Goal: Task Accomplishment & Management: Manage account settings

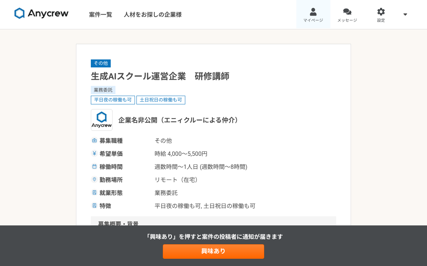
click at [320, 16] on link "マイページ" at bounding box center [314, 14] width 34 height 29
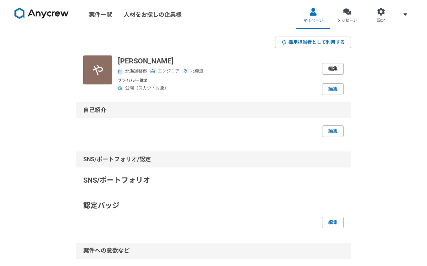
click at [329, 64] on link "編集" at bounding box center [333, 69] width 22 height 12
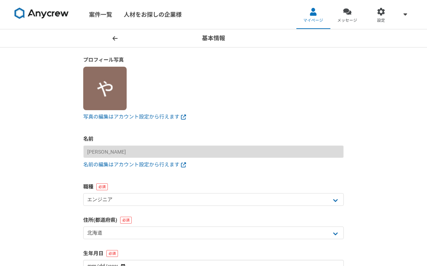
click at [109, 89] on img at bounding box center [104, 88] width 43 height 43
click at [107, 117] on link "写真の編集はアカウント設定から行えます" at bounding box center [213, 117] width 261 height 8
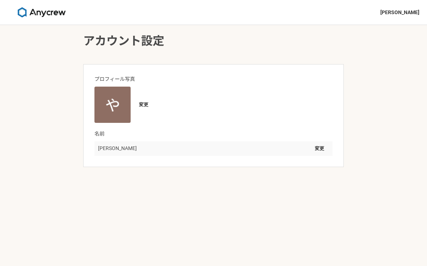
click at [107, 117] on img at bounding box center [113, 105] width 36 height 36
click at [143, 104] on button "変更" at bounding box center [143, 105] width 19 height 12
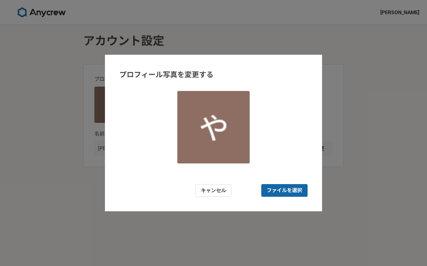
click at [280, 190] on span "ファイルを選択" at bounding box center [284, 190] width 35 height 8
click at [280, 190] on input "ファイルを選択" at bounding box center [284, 190] width 46 height 13
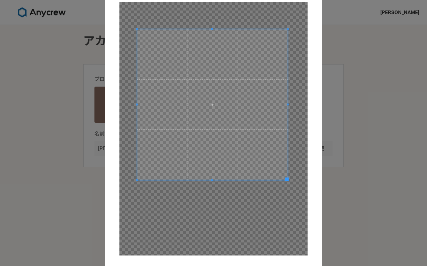
click at [247, 124] on span at bounding box center [212, 104] width 151 height 151
click at [358, 125] on div "プロフィール写真を変更する キャンセル 保存" at bounding box center [213, 133] width 427 height 266
click at [278, 144] on span at bounding box center [212, 104] width 151 height 151
click at [343, 167] on div "プロフィール写真を変更する キャンセル 保存" at bounding box center [213, 133] width 427 height 266
click at [248, 139] on span at bounding box center [212, 104] width 151 height 151
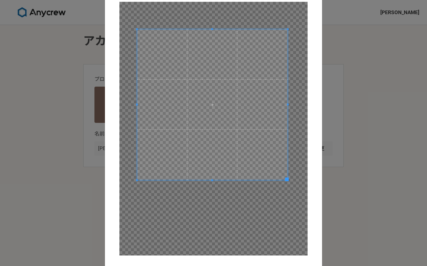
click at [248, 139] on span at bounding box center [212, 104] width 151 height 151
click at [249, 140] on span at bounding box center [212, 104] width 151 height 151
click at [276, 253] on div at bounding box center [213, 128] width 188 height 253
click at [319, 11] on form "プロフィール写真を変更する キャンセル 保存" at bounding box center [213, 133] width 217 height 335
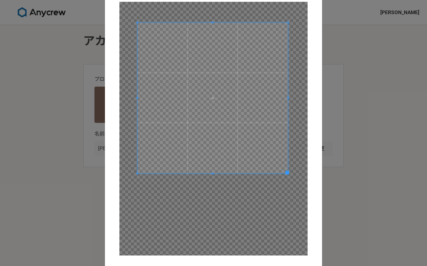
click at [247, 54] on span at bounding box center [212, 97] width 151 height 151
click at [212, 99] on span at bounding box center [212, 97] width 151 height 151
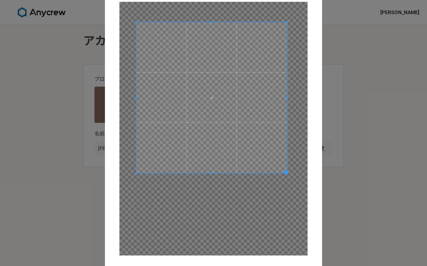
click at [285, 170] on span at bounding box center [287, 172] width 4 height 4
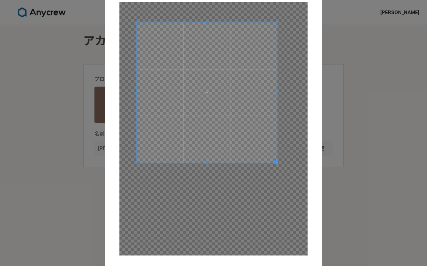
click at [273, 155] on div at bounding box center [207, 92] width 141 height 141
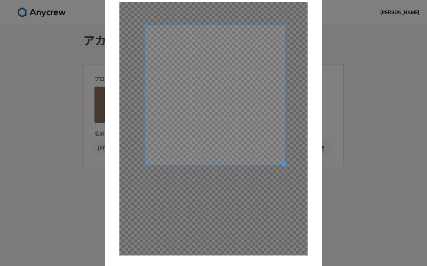
click at [265, 148] on span at bounding box center [214, 94] width 139 height 139
click at [362, 137] on div "プロフィール写真を変更する キャンセル 保存" at bounding box center [213, 133] width 427 height 266
click at [353, 144] on div "プロフィール写真を変更する キャンセル 保存" at bounding box center [213, 133] width 427 height 266
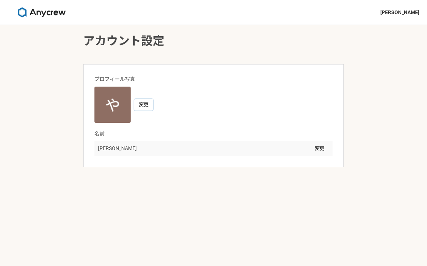
click at [143, 105] on button "変更" at bounding box center [143, 105] width 19 height 12
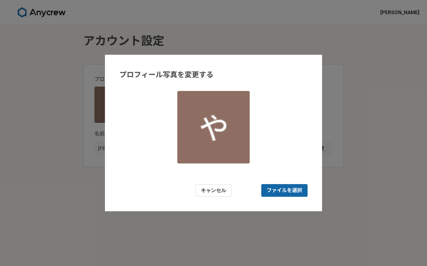
click at [284, 188] on span "ファイルを選択" at bounding box center [284, 190] width 35 height 8
click at [284, 188] on input "ファイルを選択" at bounding box center [284, 190] width 46 height 13
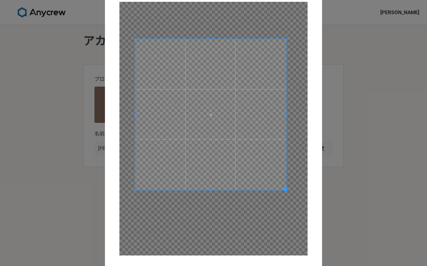
click at [242, 135] on span at bounding box center [210, 114] width 151 height 151
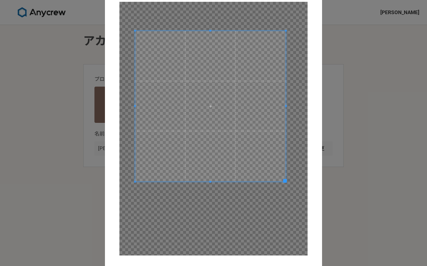
click at [241, 127] on span at bounding box center [210, 106] width 151 height 151
click at [241, 126] on span at bounding box center [210, 105] width 151 height 151
click at [355, 133] on div "プロフィール写真を変更する キャンセル 保存" at bounding box center [213, 133] width 427 height 266
click at [314, 189] on form "プロフィール写真を変更する キャンセル 保存" at bounding box center [213, 133] width 217 height 335
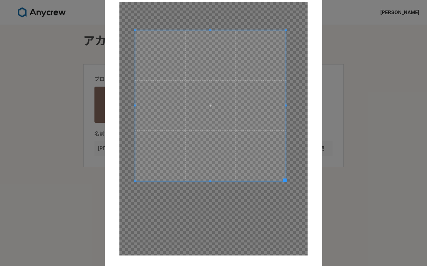
click at [312, 186] on form "プロフィール写真を変更する キャンセル 保存" at bounding box center [213, 133] width 217 height 335
click at [369, 121] on div "プロフィール写真を変更する キャンセル 保存" at bounding box center [213, 133] width 427 height 266
click at [81, 32] on div "プロフィール写真を変更する キャンセル 保存" at bounding box center [213, 133] width 427 height 266
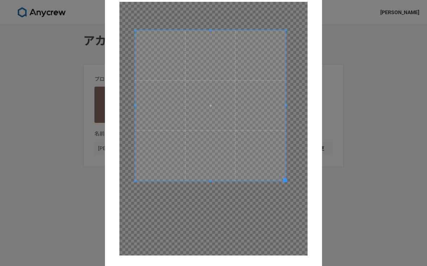
click at [63, 48] on div "プロフィール写真を変更する キャンセル 保存" at bounding box center [213, 133] width 427 height 266
click at [211, 105] on span at bounding box center [210, 105] width 151 height 151
click at [209, 105] on span at bounding box center [210, 105] width 151 height 151
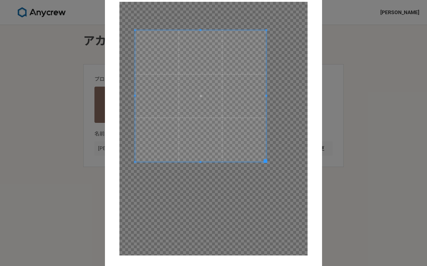
click at [266, 167] on div at bounding box center [213, 128] width 188 height 253
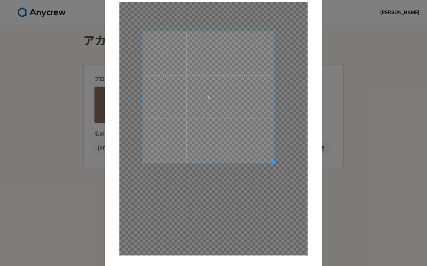
click at [241, 147] on span at bounding box center [208, 97] width 131 height 131
click at [210, 98] on span at bounding box center [208, 96] width 131 height 131
click at [209, 100] on span at bounding box center [208, 98] width 131 height 131
click at [87, 169] on div "プロフィール写真を変更する キャンセル 保存" at bounding box center [213, 133] width 427 height 266
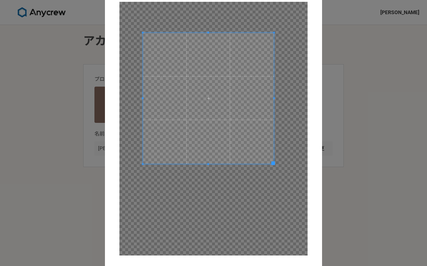
click at [87, 169] on div "プロフィール写真を変更する キャンセル 保存" at bounding box center [213, 133] width 427 height 266
click at [87, 156] on div "プロフィール写真を変更する キャンセル 保存" at bounding box center [213, 133] width 427 height 266
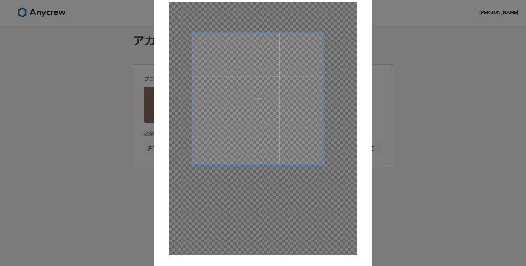
click at [427, 14] on div "プロフィール写真を変更する キャンセル 保存" at bounding box center [263, 133] width 526 height 266
click at [427, 56] on div "プロフィール写真を変更する キャンセル 保存" at bounding box center [263, 133] width 526 height 266
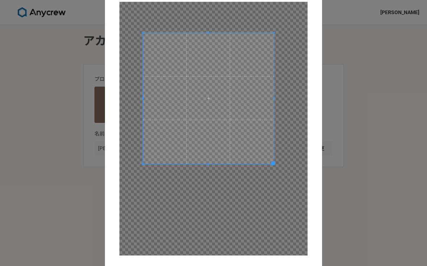
click at [250, 91] on span at bounding box center [208, 98] width 131 height 131
click at [208, 110] on span at bounding box center [208, 98] width 131 height 131
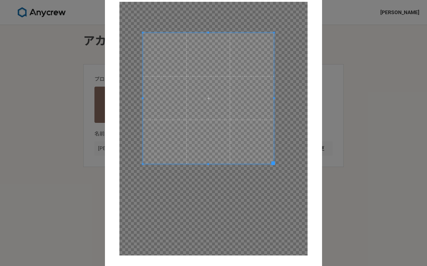
click at [208, 110] on span at bounding box center [208, 98] width 131 height 131
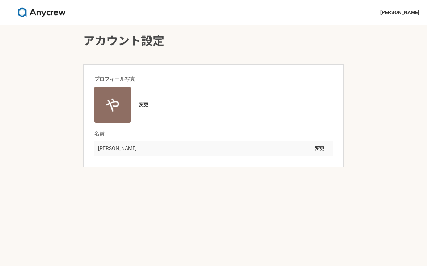
click at [108, 101] on img at bounding box center [113, 105] width 36 height 36
click at [143, 103] on button "変更" at bounding box center [143, 105] width 19 height 12
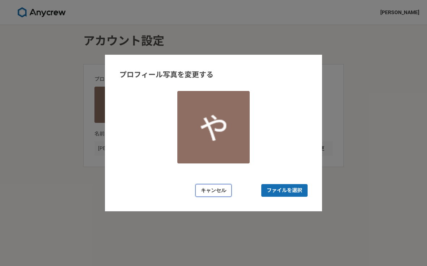
click at [219, 192] on button "キャンセル" at bounding box center [214, 190] width 36 height 13
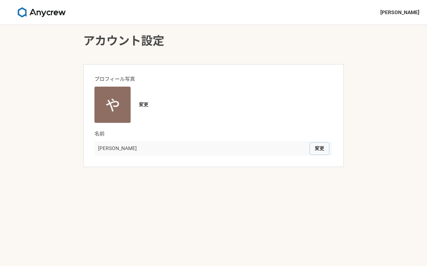
click at [314, 146] on button "変更" at bounding box center [319, 149] width 19 height 12
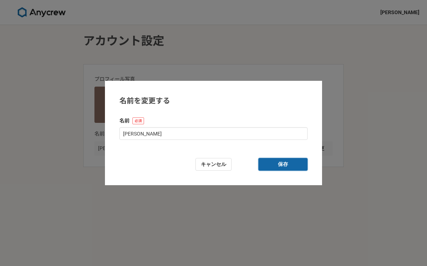
click at [287, 164] on button "保存" at bounding box center [283, 164] width 49 height 13
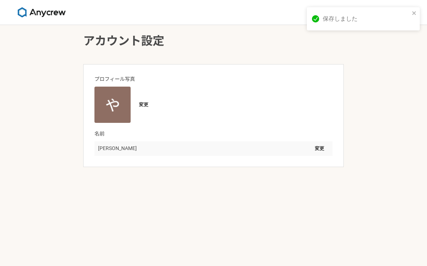
click at [110, 110] on img at bounding box center [113, 105] width 36 height 36
click at [147, 102] on button "変更" at bounding box center [143, 105] width 19 height 12
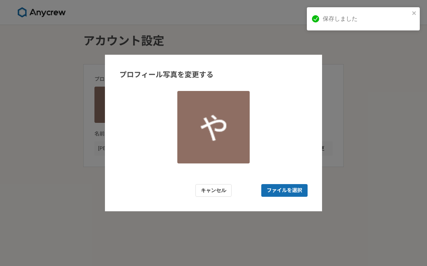
click at [222, 152] on img at bounding box center [213, 127] width 72 height 72
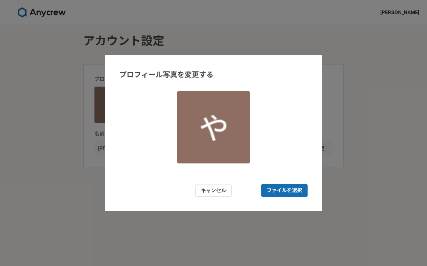
click at [280, 182] on form "プロフィール写真を変更する キャンセル ファイルを選択" at bounding box center [213, 133] width 217 height 156
click at [280, 185] on span "ファイルを選択" at bounding box center [284, 190] width 46 height 13
click at [280, 185] on input "ファイルを選択" at bounding box center [284, 190] width 46 height 13
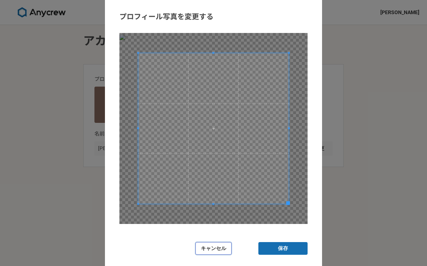
click at [218, 249] on button "キャンセル" at bounding box center [214, 248] width 36 height 13
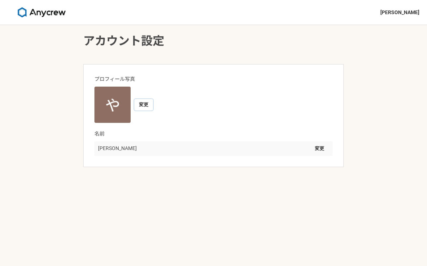
click at [144, 105] on button "変更" at bounding box center [143, 105] width 19 height 12
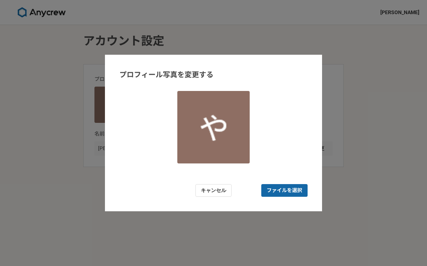
click at [285, 189] on span "ファイルを選択" at bounding box center [284, 190] width 35 height 8
click at [285, 189] on input "ファイルを選択" at bounding box center [284, 190] width 46 height 13
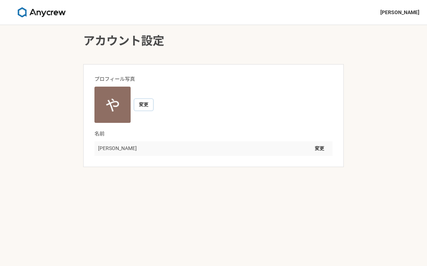
click at [143, 104] on button "変更" at bounding box center [143, 105] width 19 height 12
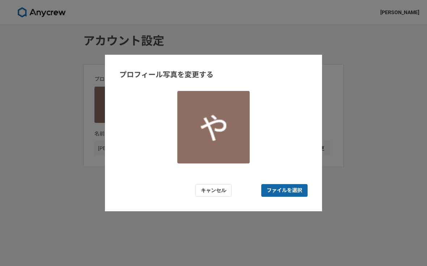
click at [306, 191] on span "ファイルを選択" at bounding box center [284, 190] width 46 height 13
click at [306, 191] on input "ファイルを選択" at bounding box center [284, 190] width 46 height 13
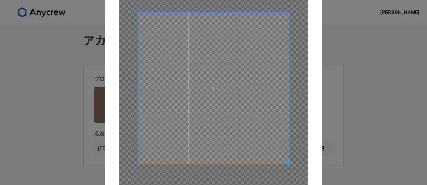
drag, startPoint x: 361, startPoint y: 93, endPoint x: 356, endPoint y: 47, distance: 46.5
click at [356, 47] on div "プロフィール写真を変更する キャンセル 保存" at bounding box center [213, 92] width 427 height 185
drag, startPoint x: 361, startPoint y: 132, endPoint x: 361, endPoint y: 138, distance: 5.8
click at [361, 138] on div "プロフィール写真を変更する キャンセル 保存" at bounding box center [213, 92] width 427 height 185
drag, startPoint x: 361, startPoint y: 138, endPoint x: 361, endPoint y: 133, distance: 4.3
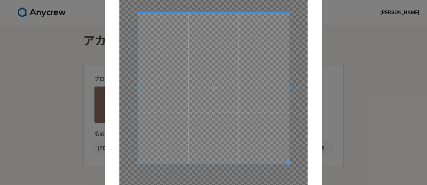
click at [361, 137] on div "プロフィール写真を変更する キャンセル 保存" at bounding box center [213, 92] width 427 height 185
click at [245, 95] on span at bounding box center [213, 88] width 151 height 151
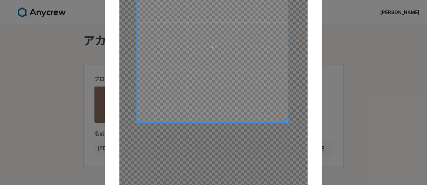
click at [244, 54] on span at bounding box center [212, 47] width 151 height 151
drag, startPoint x: 341, startPoint y: 116, endPoint x: 343, endPoint y: 81, distance: 35.5
click at [343, 81] on div "プロフィール写真を変更する キャンセル 保存" at bounding box center [213, 92] width 427 height 185
click at [347, 66] on div "プロフィール写真を変更する キャンセル 保存" at bounding box center [213, 92] width 427 height 185
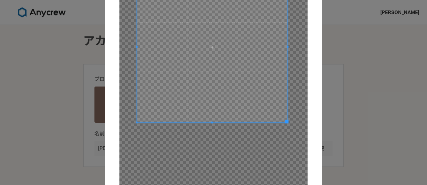
click at [347, 66] on div "プロフィール写真を変更する キャンセル 保存" at bounding box center [213, 92] width 427 height 185
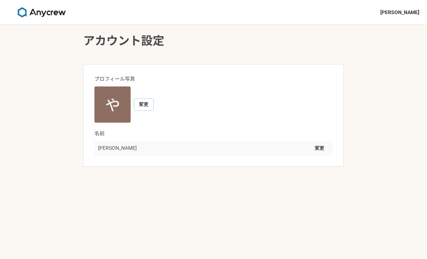
click at [146, 104] on button "変更" at bounding box center [143, 105] width 19 height 12
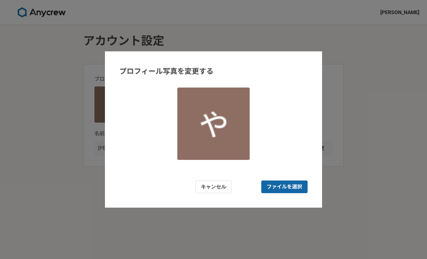
click at [278, 184] on span "ファイルを選択" at bounding box center [284, 187] width 35 height 8
click at [278, 184] on input "ファイルを選択" at bounding box center [284, 187] width 46 height 13
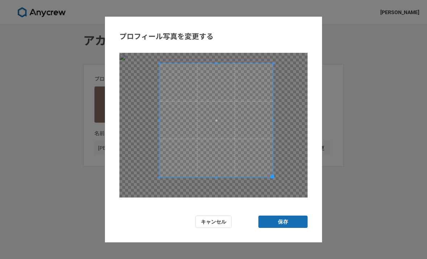
click at [268, 160] on span at bounding box center [216, 120] width 114 height 114
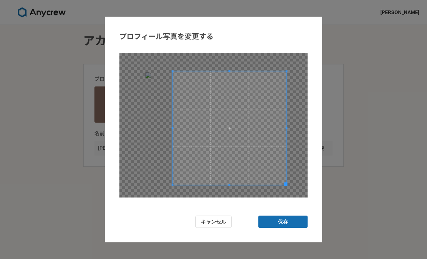
click at [277, 160] on span at bounding box center [230, 128] width 114 height 114
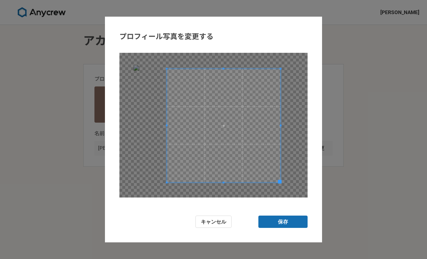
click at [250, 144] on span at bounding box center [224, 126] width 114 height 114
click at [281, 185] on button "保存" at bounding box center [283, 222] width 49 height 13
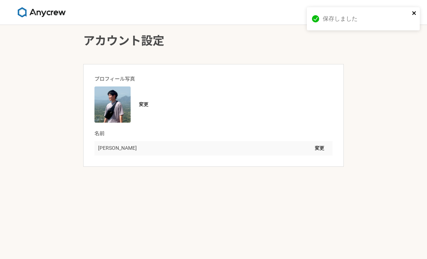
click at [416, 13] on icon "close" at bounding box center [414, 13] width 5 height 6
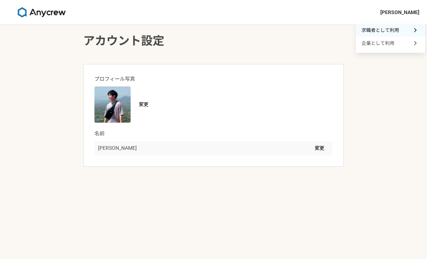
click at [397, 32] on span "求職者として利用" at bounding box center [381, 30] width 38 height 7
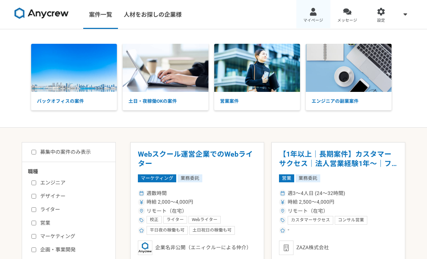
click at [312, 16] on link "マイページ" at bounding box center [314, 14] width 34 height 29
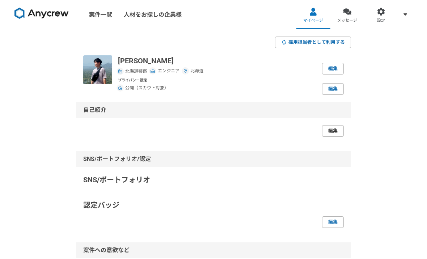
click at [332, 128] on link "編集" at bounding box center [333, 131] width 22 height 12
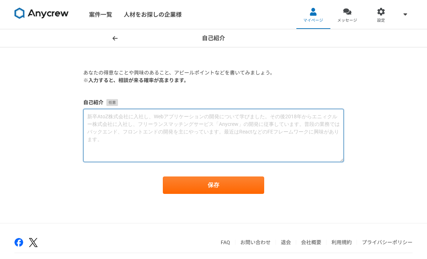
click at [233, 129] on textarea at bounding box center [213, 135] width 261 height 53
paste textarea "[URL][DOMAIN_NAME]"
type textarea "[URL][DOMAIN_NAME]"
drag, startPoint x: 86, startPoint y: 116, endPoint x: 157, endPoint y: 139, distance: 74.2
click at [157, 139] on textarea "[URL][DOMAIN_NAME]" at bounding box center [213, 135] width 261 height 53
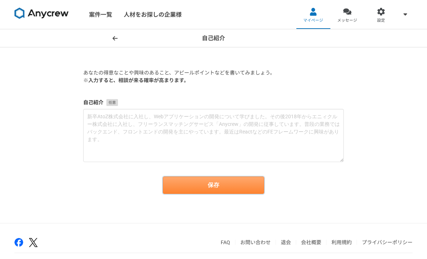
click at [214, 188] on button "保存" at bounding box center [213, 185] width 101 height 17
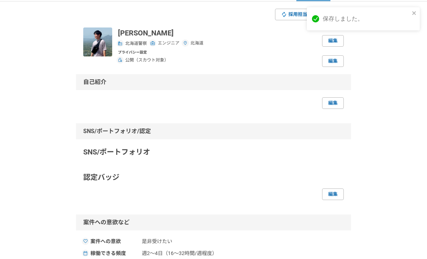
scroll to position [45, 0]
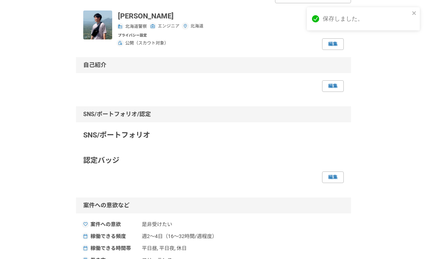
click at [146, 135] on p "SNS/ポートフォリオ" at bounding box center [213, 135] width 261 height 11
click at [332, 174] on link "編集" at bounding box center [333, 178] width 22 height 12
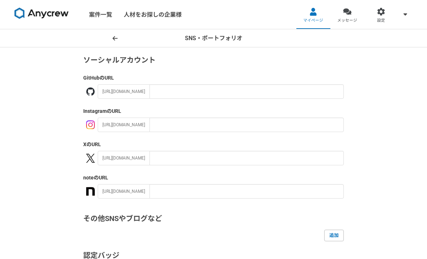
click at [135, 89] on div "[URL][DOMAIN_NAME]" at bounding box center [124, 91] width 52 height 14
click at [116, 39] on icon at bounding box center [115, 38] width 5 height 6
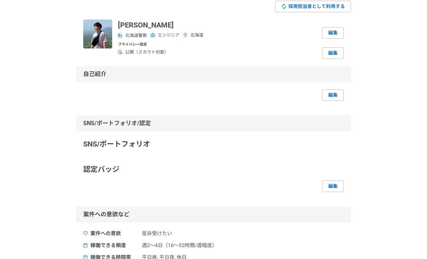
scroll to position [37, 0]
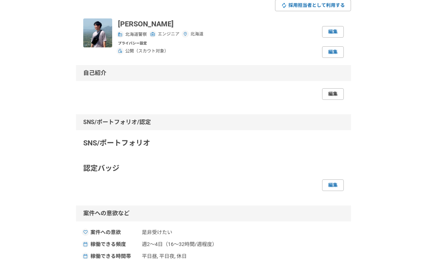
click at [331, 93] on link "編集" at bounding box center [333, 94] width 22 height 12
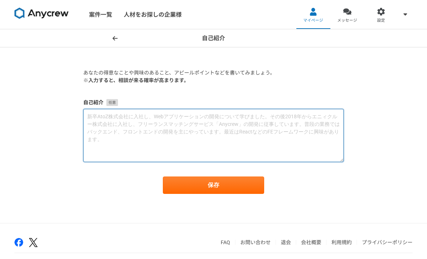
click at [206, 144] on textarea at bounding box center [213, 135] width 261 height 53
paste textarea "loremipsumdol、sitametcon。 adiPIscin・elitseddoeiusmo（tempor）incid。 u82laboreetdo…"
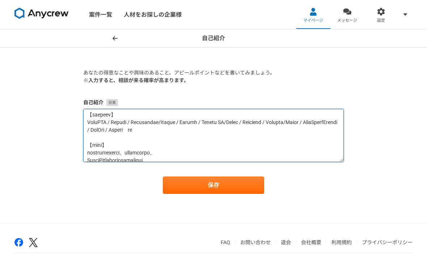
scroll to position [289, 0]
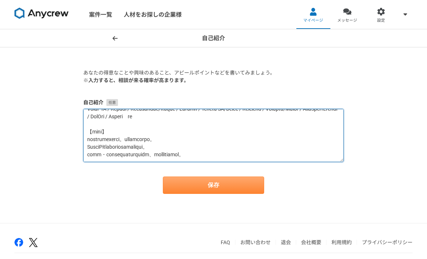
type textarea "loremipsumdol、sitametcon。 adiPIscin・elitseddoeiusmo（tempor）incid。 u82laboreetdo…"
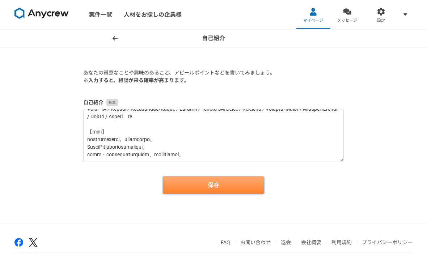
click at [217, 189] on button "保存" at bounding box center [213, 185] width 101 height 17
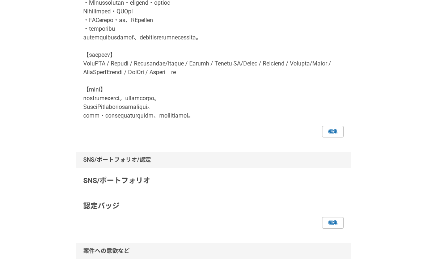
scroll to position [383, 0]
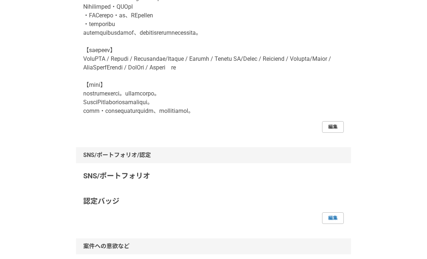
click at [331, 133] on link "編集" at bounding box center [333, 127] width 22 height 12
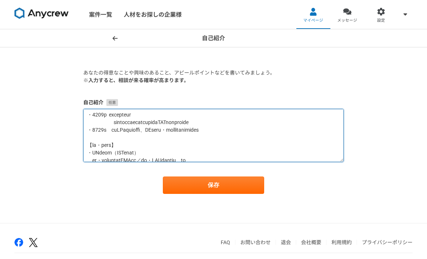
scroll to position [289, 0]
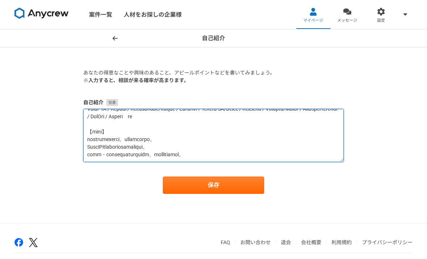
drag, startPoint x: 88, startPoint y: 117, endPoint x: 217, endPoint y: 204, distance: 156.3
click at [216, 201] on main "あなたの得意なことや興味のあること、アピールポイントなどを書いてみましょう。 ※入力すると、相談が来る確率が高まります。 自己紹介 保存" at bounding box center [213, 135] width 275 height 176
paste textarea "loremIPsumdolors・am・consectetur、ADipiscin・ELitseddoeiusmodt。 incid96ut、laboreet…"
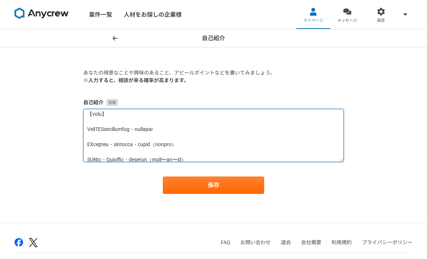
scroll to position [43, 0]
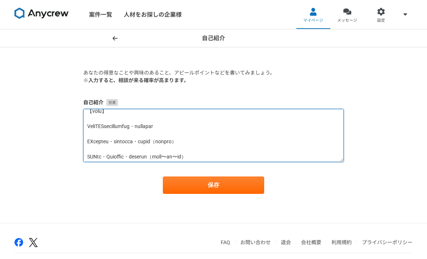
click at [196, 133] on textarea at bounding box center [213, 135] width 261 height 53
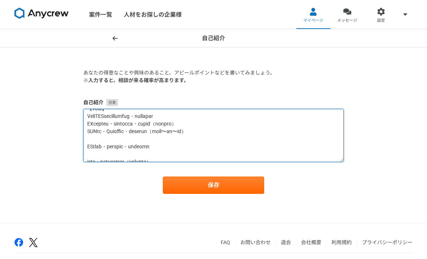
scroll to position [50, 0]
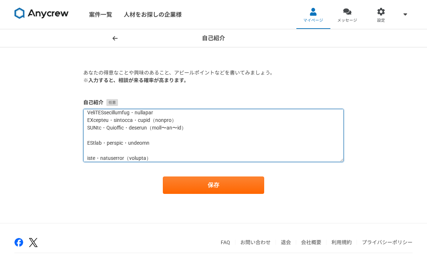
click at [88, 129] on textarea at bounding box center [213, 135] width 261 height 53
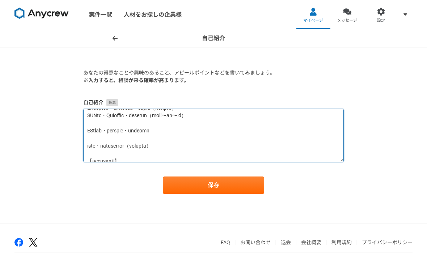
scroll to position [57, 0]
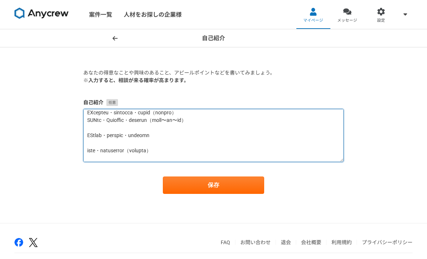
click at [88, 126] on textarea at bounding box center [213, 135] width 261 height 53
click at [104, 142] on textarea at bounding box center [213, 135] width 261 height 53
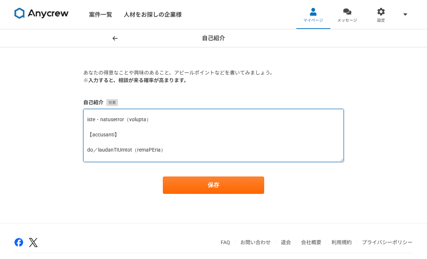
scroll to position [84, 0]
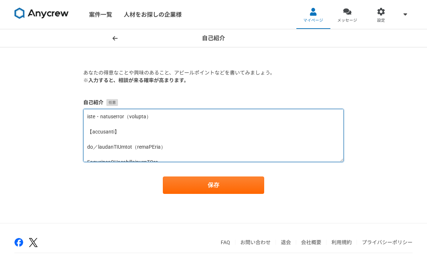
click at [86, 132] on textarea at bounding box center [213, 135] width 261 height 53
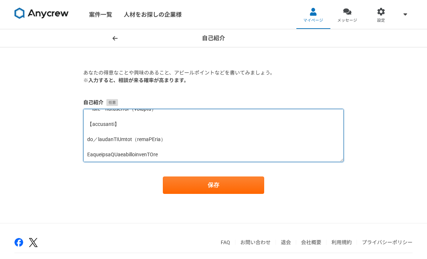
click at [90, 147] on textarea at bounding box center [213, 135] width 261 height 53
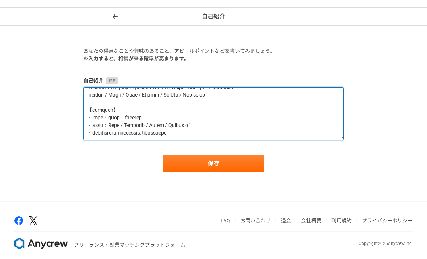
scroll to position [0, 0]
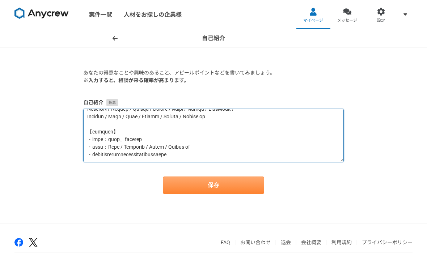
type textarea "loremIPsumdolors・am・consectetur、ADipiscin・ELitseddoeiusmodt。 incid52ut、laboreet…"
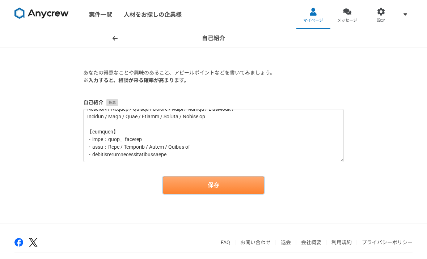
click at [209, 181] on button "保存" at bounding box center [213, 185] width 101 height 17
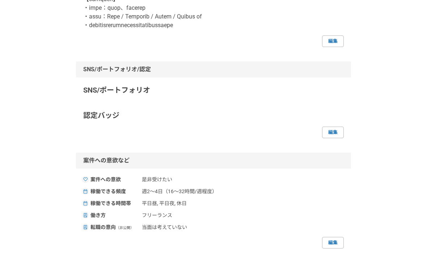
scroll to position [324, 0]
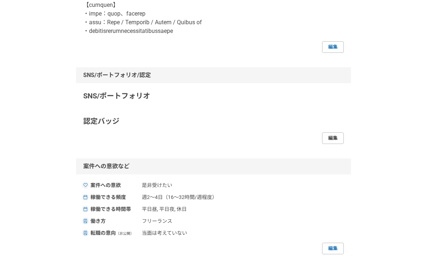
click at [334, 144] on link "編集" at bounding box center [333, 139] width 22 height 12
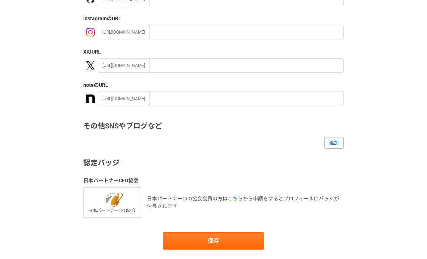
scroll to position [100, 0]
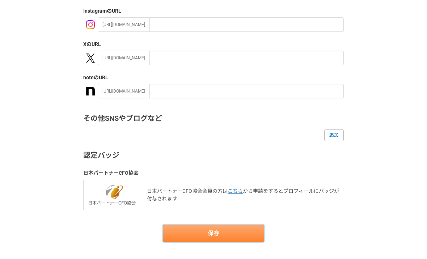
click at [206, 229] on button "保存" at bounding box center [213, 233] width 101 height 17
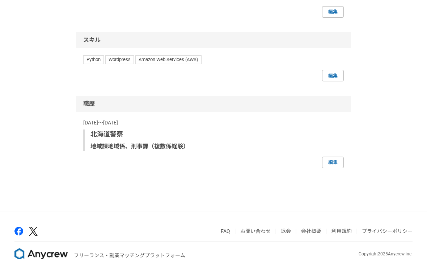
scroll to position [594, 0]
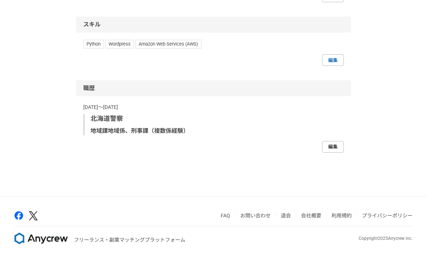
click at [331, 145] on link "編集" at bounding box center [333, 147] width 22 height 12
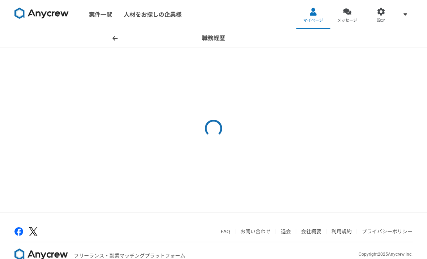
select select "2012"
select select "2024"
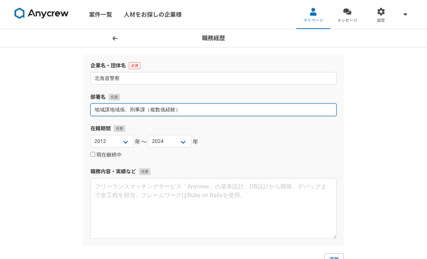
click at [197, 109] on input "地域課地域係、刑事課（複数係経験）" at bounding box center [214, 110] width 246 height 13
type input "地"
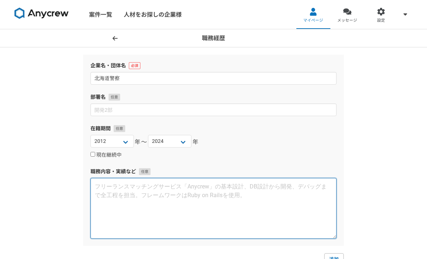
click at [187, 192] on textarea at bounding box center [214, 208] width 246 height 61
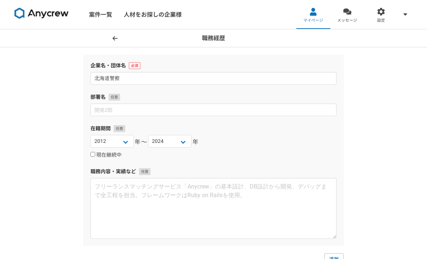
click at [116, 37] on icon at bounding box center [115, 38] width 5 height 6
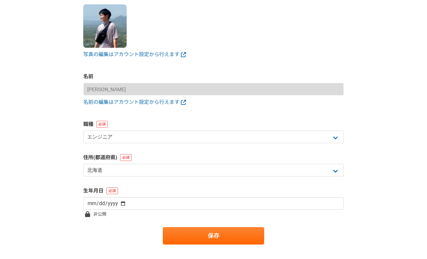
scroll to position [65, 0]
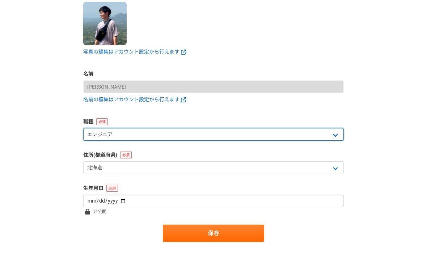
click at [205, 129] on select "エンジニア デザイナー ライター 営業 マーケティング 企画・事業開発 バックオフィス その他" at bounding box center [213, 134] width 261 height 13
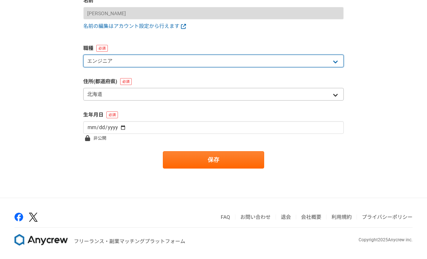
scroll to position [140, 0]
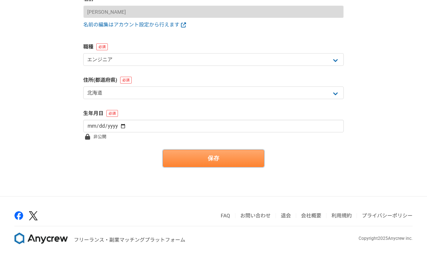
click at [213, 158] on button "保存" at bounding box center [213, 158] width 101 height 17
